Goal: Navigation & Orientation: Find specific page/section

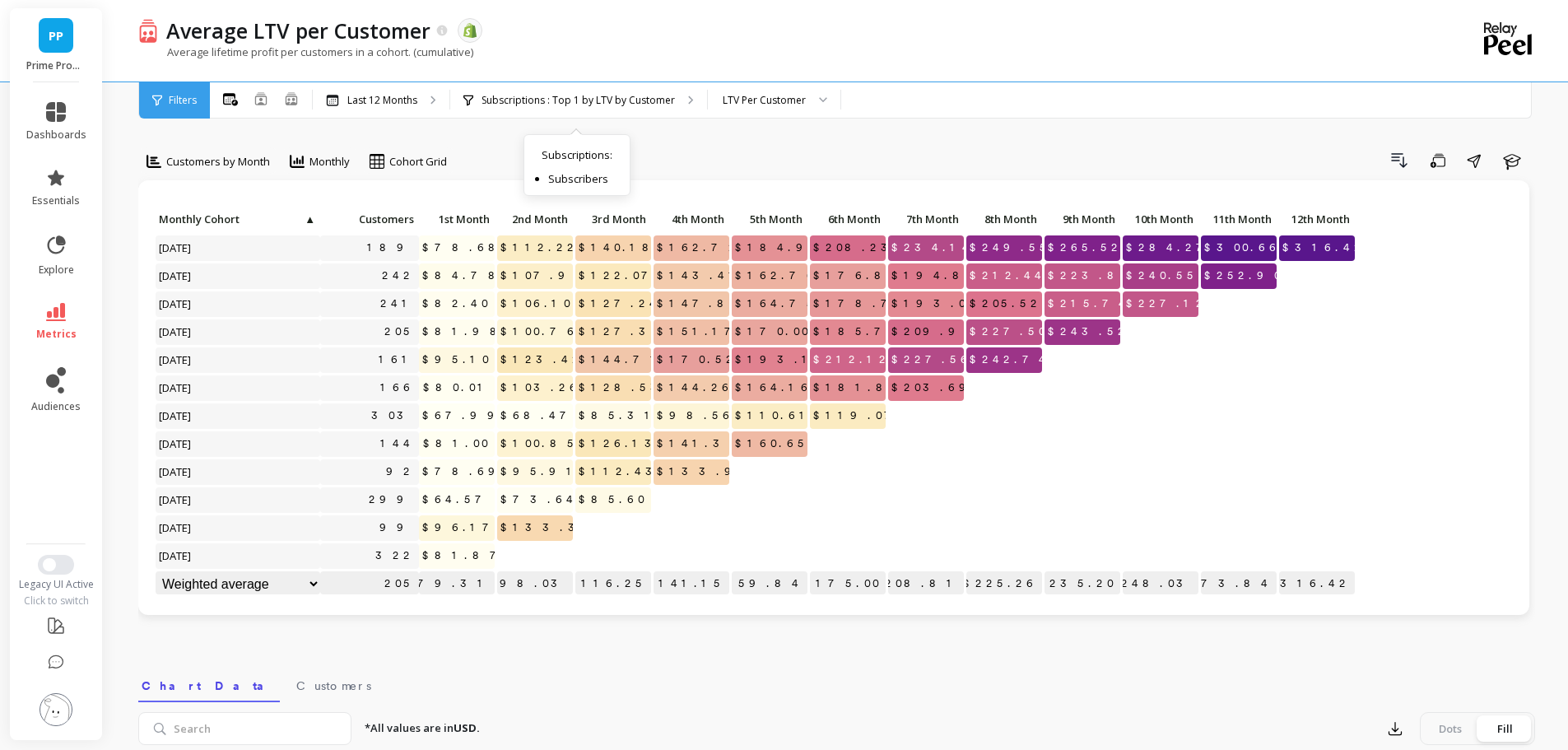
click at [611, 98] on p "Subscriptions : Top 1 by LTV by Customer" at bounding box center [579, 100] width 194 height 13
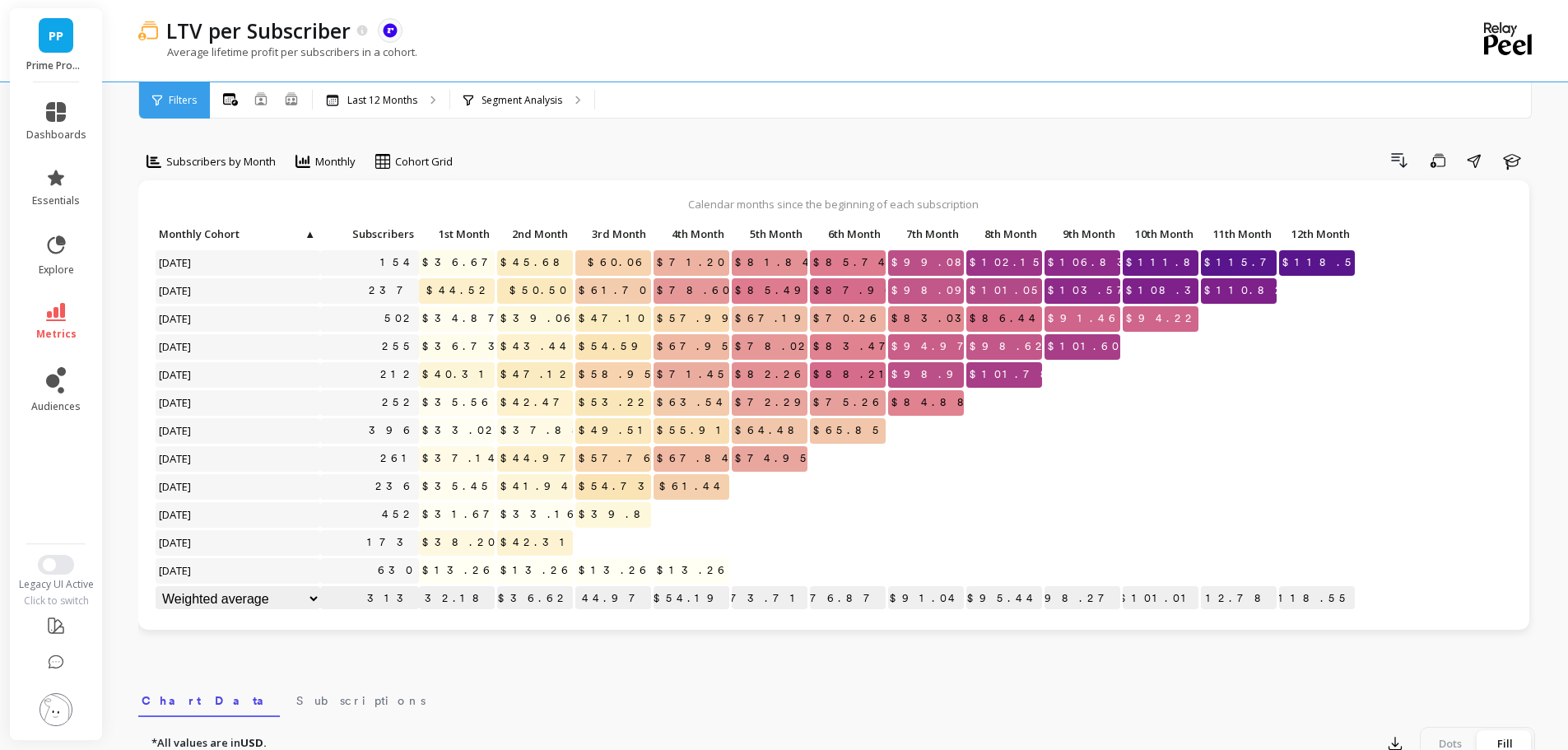
drag, startPoint x: 837, startPoint y: 49, endPoint x: 962, endPoint y: 2, distance: 133.5
click at [839, 49] on div "Average lifetime profit per subscribers in a cohort." at bounding box center [770, 60] width 1262 height 32
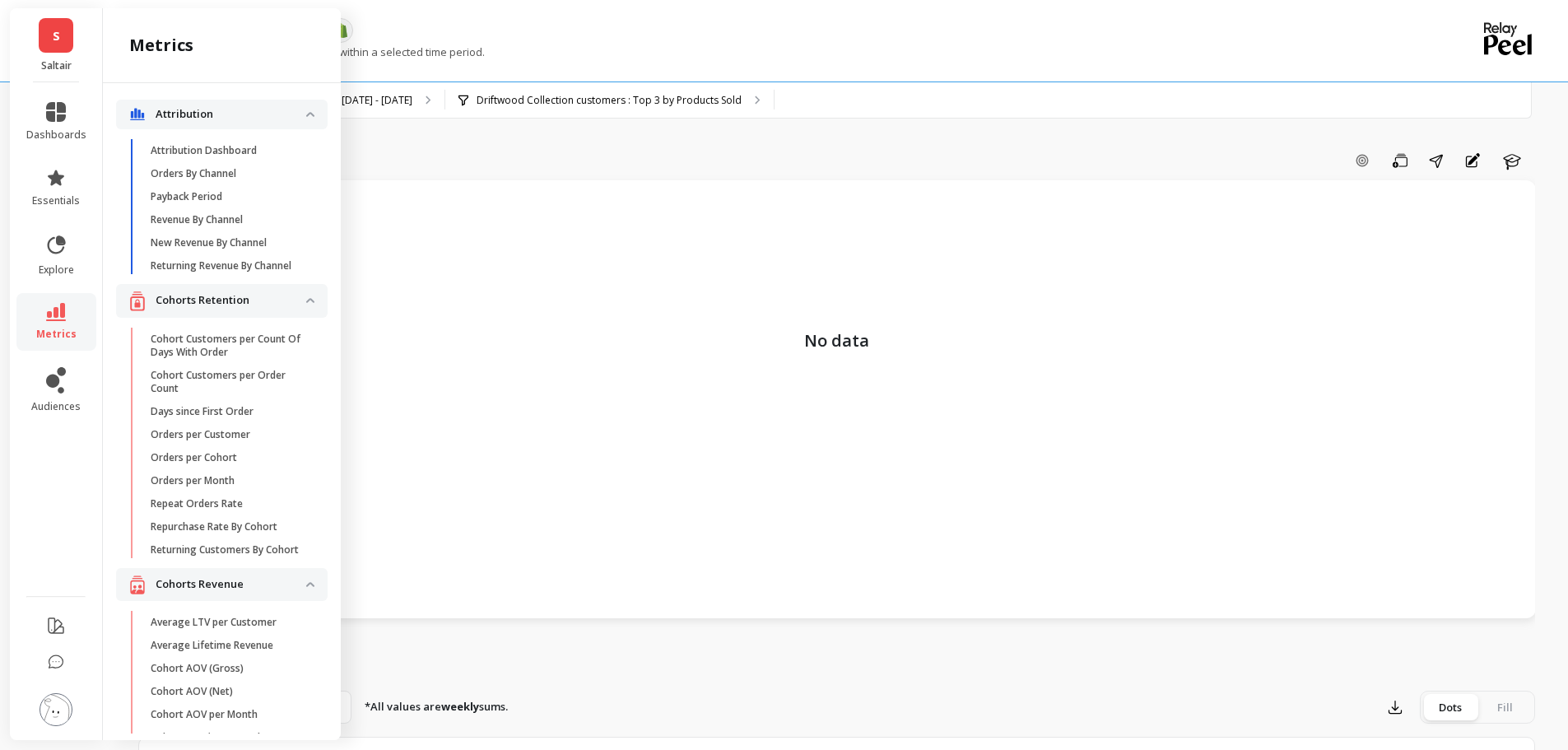
scroll to position [4355, 0]
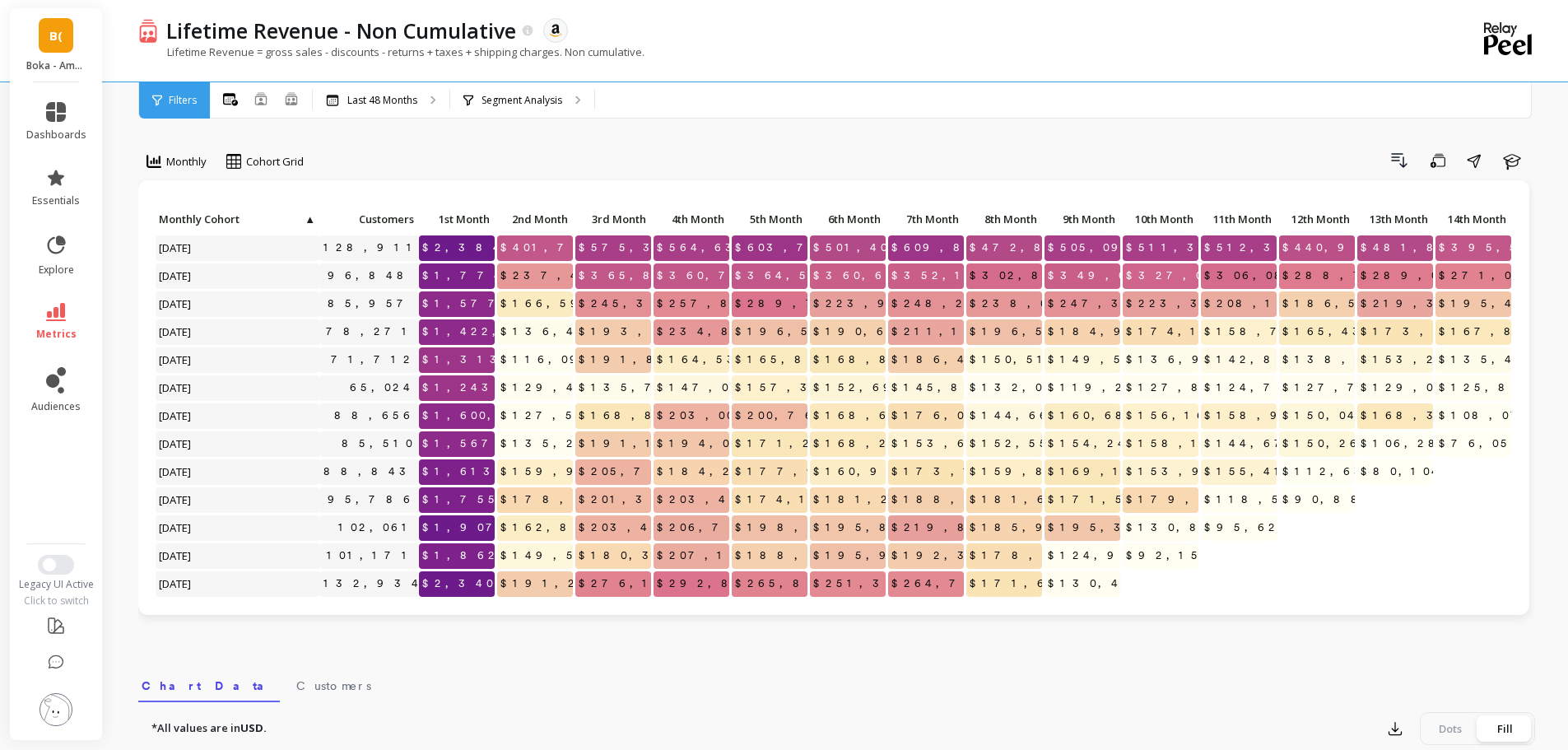
click at [410, 110] on div "Last 48 Months" at bounding box center [381, 100] width 137 height 37
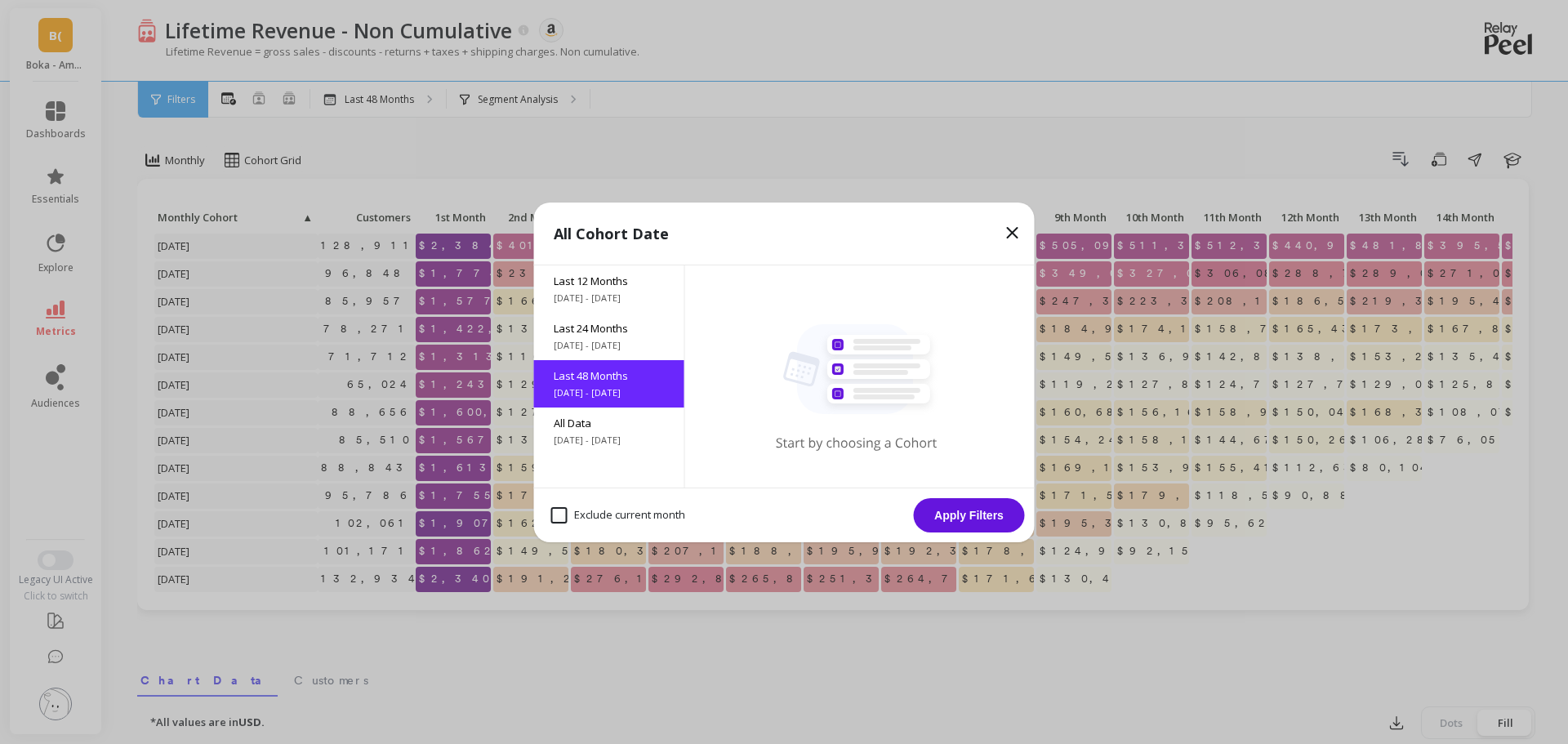
click at [632, 108] on div "All Cohort Date Last 12 Months 9/24/2024 - 9/24/2025 Last 24 Months 9/24/2023 -…" at bounding box center [784, 372] width 1568 height 744
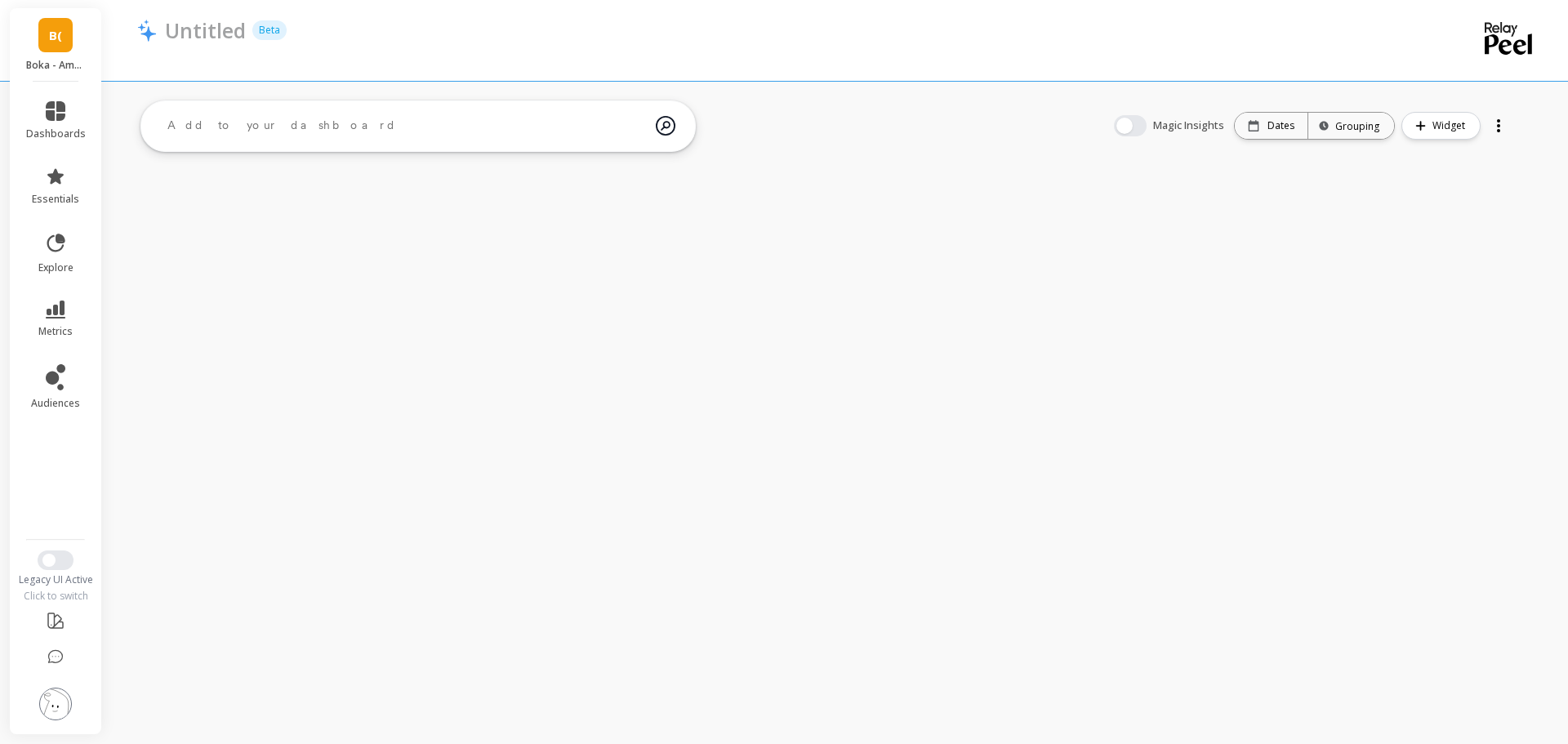
click at [56, 705] on img at bounding box center [55, 704] width 32 height 32
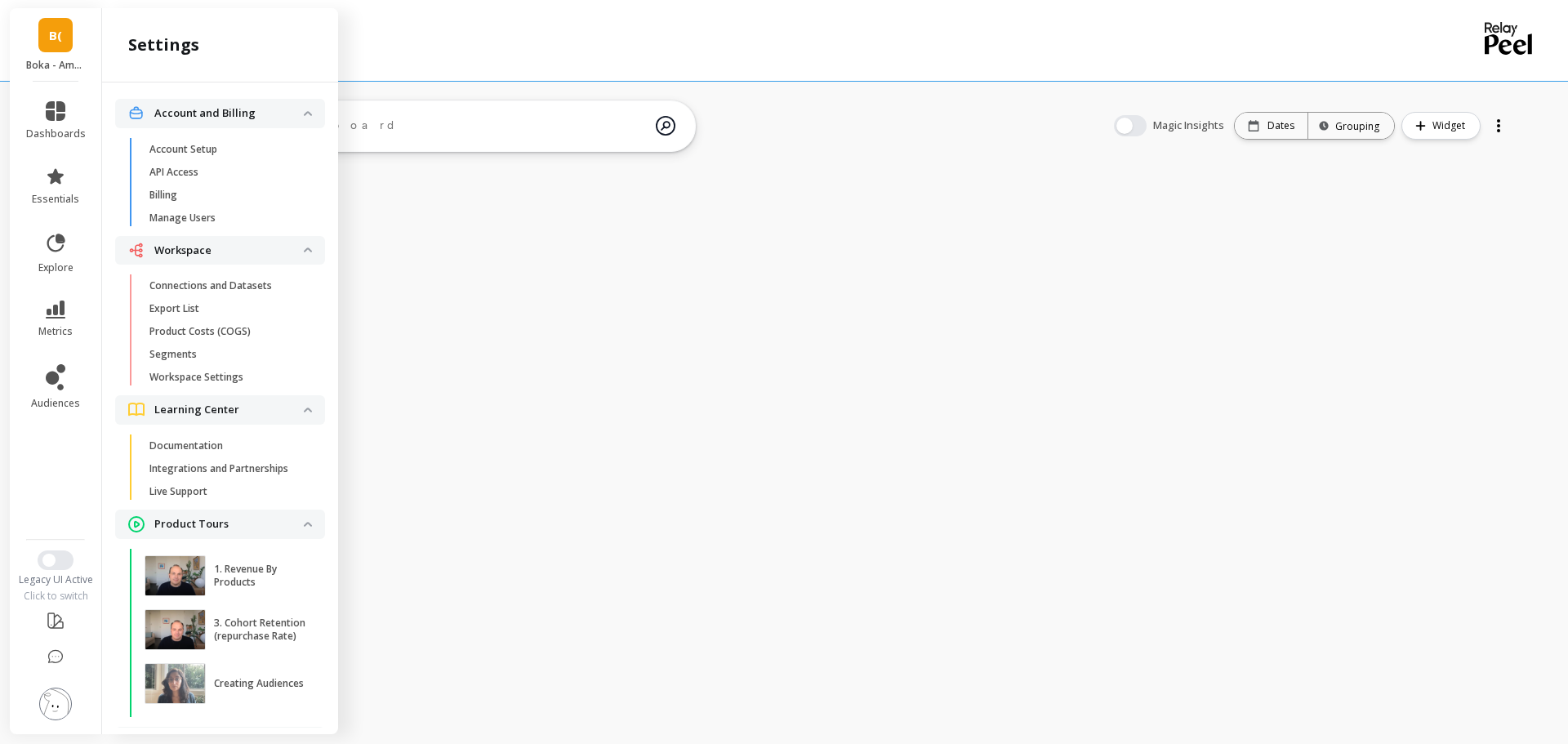
click at [93, 495] on ul "dashboards essentials explore metrics audiences" at bounding box center [56, 305] width 92 height 428
click at [222, 290] on p "Connections and Datasets" at bounding box center [210, 286] width 123 height 13
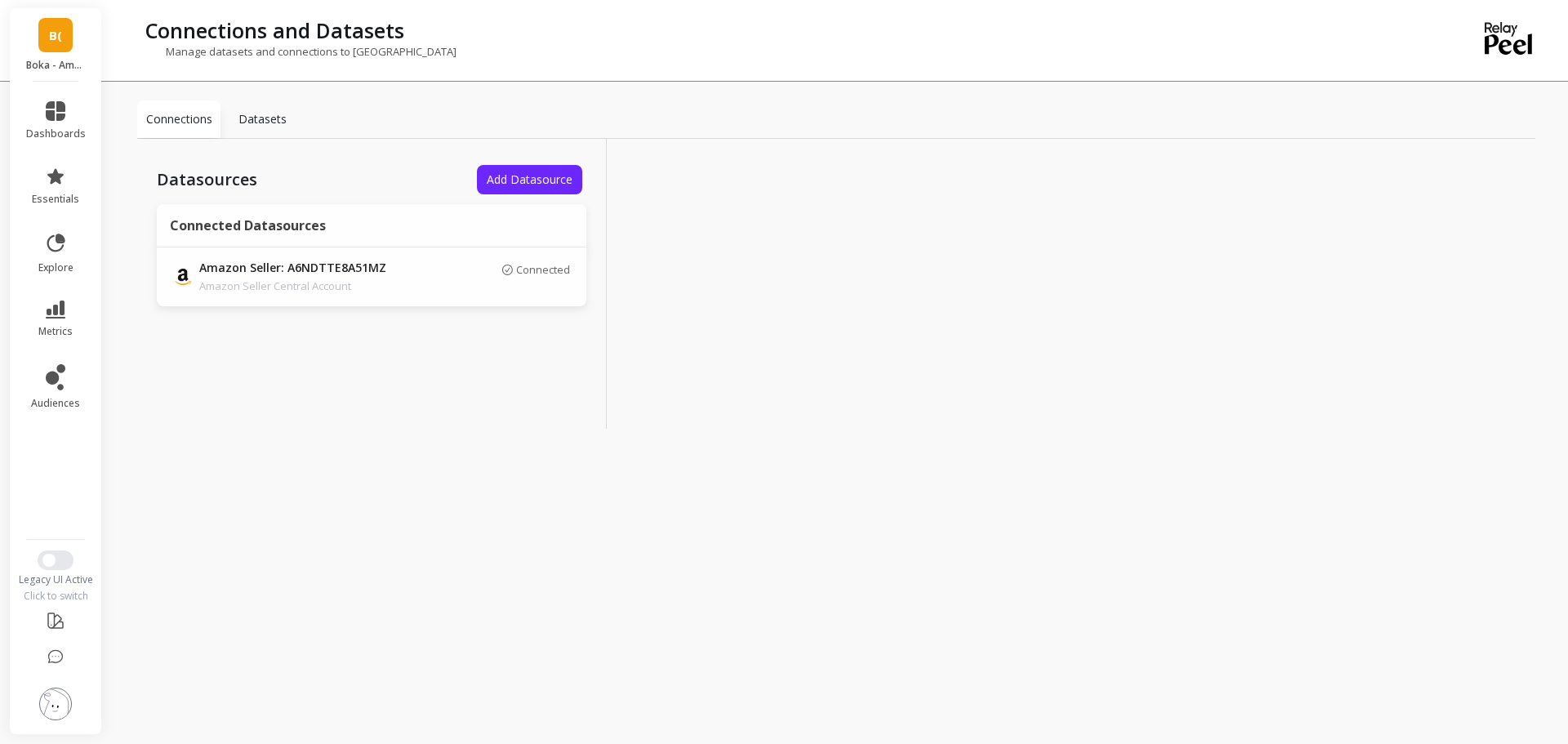
click at [697, 47] on div "Manage datasets and connections to [GEOGRAPHIC_DATA]" at bounding box center [769, 60] width 1264 height 31
